Goal: Check status: Check status

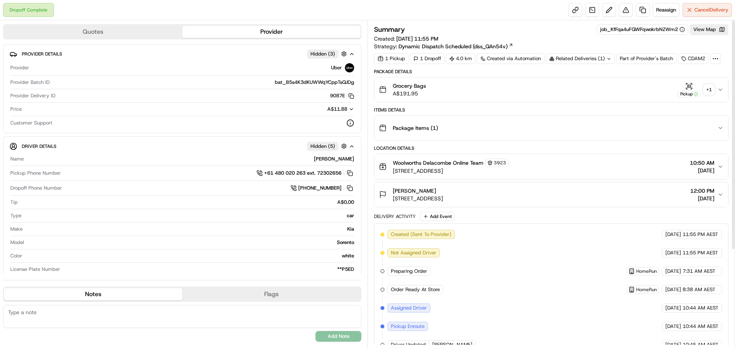
click at [709, 87] on div "+ 1" at bounding box center [709, 89] width 11 height 11
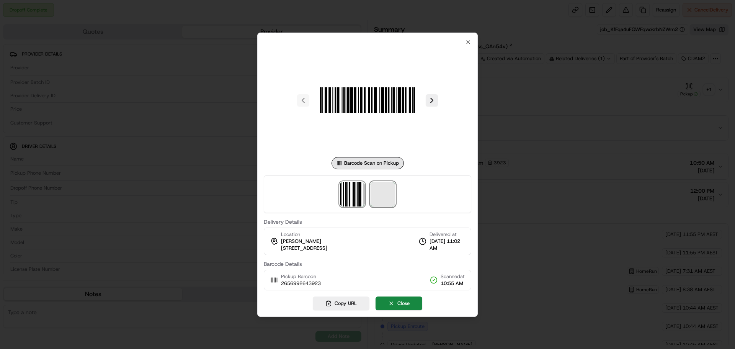
click at [382, 186] on span at bounding box center [383, 194] width 25 height 25
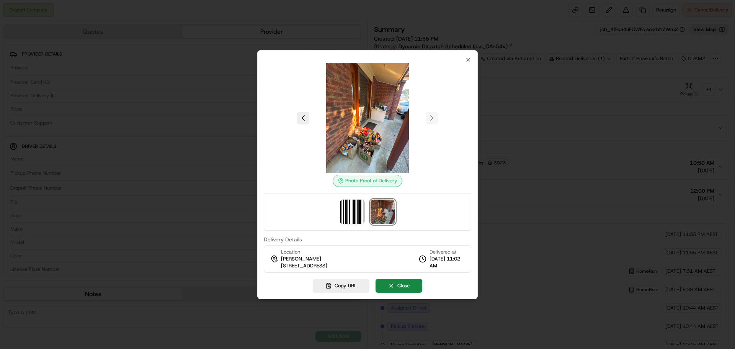
drag, startPoint x: 370, startPoint y: 266, endPoint x: 282, endPoint y: 269, distance: 88.1
click at [282, 269] on div "Location [PERSON_NAME] [STREET_ADDRESS][PERSON_NAME], AU Delivered at [DATE] 11…" at bounding box center [368, 259] width 208 height 28
copy span "[STREET_ADDRESS]"
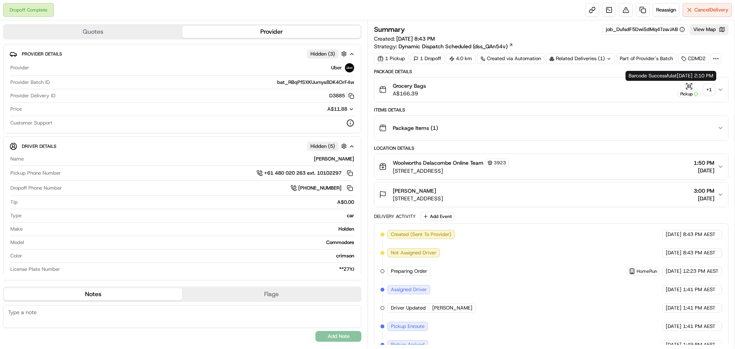
click at [707, 89] on div "+ 1" at bounding box center [709, 89] width 11 height 11
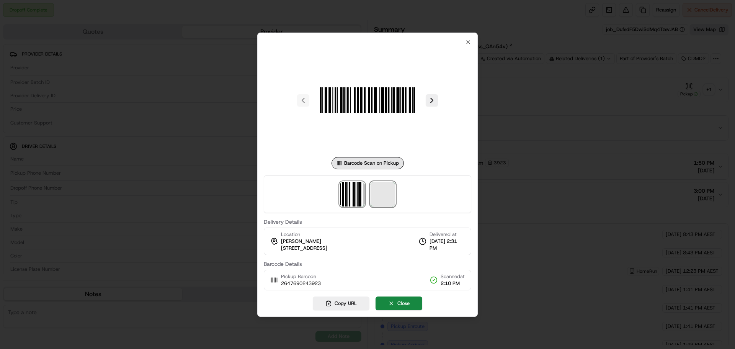
click at [394, 188] on span at bounding box center [383, 194] width 25 height 25
